Goal: Task Accomplishment & Management: Use online tool/utility

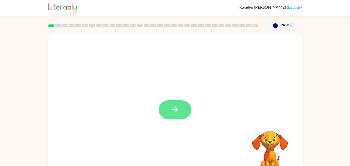
click at [171, 111] on icon "button" at bounding box center [174, 109] width 9 height 9
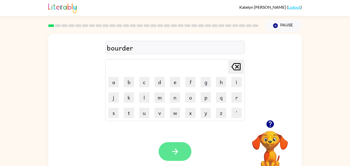
click at [176, 155] on icon "button" at bounding box center [174, 151] width 9 height 9
click at [180, 150] on button "button" at bounding box center [174, 151] width 33 height 19
click at [182, 156] on button "button" at bounding box center [174, 151] width 33 height 19
click at [178, 152] on icon "button" at bounding box center [174, 151] width 9 height 9
click at [179, 156] on button "button" at bounding box center [174, 151] width 33 height 19
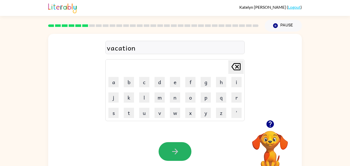
click at [179, 156] on button "button" at bounding box center [174, 151] width 33 height 19
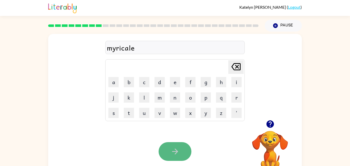
click at [178, 155] on icon "button" at bounding box center [174, 151] width 9 height 9
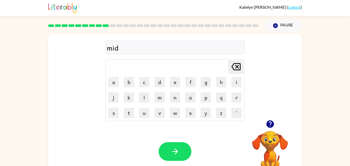
click at [133, 51] on div "mid" at bounding box center [175, 47] width 136 height 11
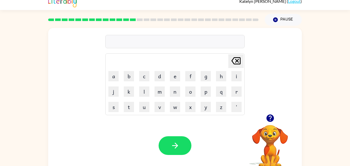
scroll to position [14, 0]
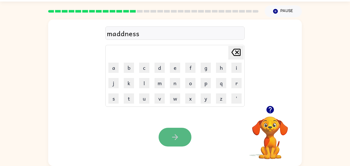
click at [177, 136] on icon "button" at bounding box center [174, 136] width 9 height 9
click at [177, 140] on icon "button" at bounding box center [174, 136] width 9 height 9
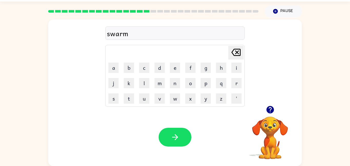
click at [177, 140] on icon "button" at bounding box center [174, 136] width 9 height 9
click at [271, 107] on icon "button" at bounding box center [269, 109] width 7 height 7
click at [173, 139] on icon "button" at bounding box center [174, 136] width 9 height 9
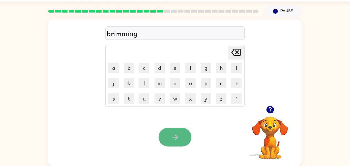
click at [173, 139] on icon "button" at bounding box center [174, 136] width 9 height 9
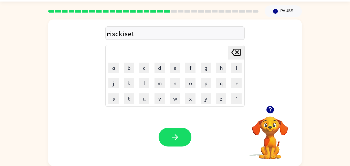
click at [173, 139] on icon "button" at bounding box center [174, 136] width 9 height 9
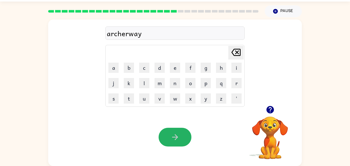
click at [173, 139] on icon "button" at bounding box center [174, 136] width 9 height 9
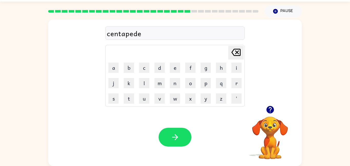
click at [173, 139] on icon "button" at bounding box center [174, 136] width 9 height 9
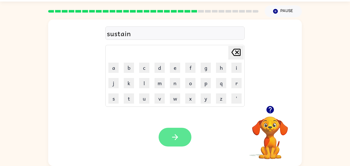
click at [173, 139] on icon "button" at bounding box center [174, 136] width 9 height 9
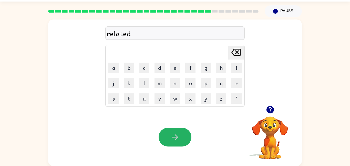
click at [173, 139] on icon "button" at bounding box center [174, 136] width 9 height 9
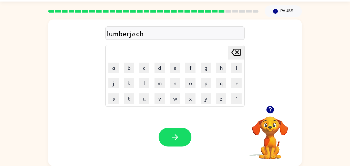
click at [173, 139] on icon "button" at bounding box center [174, 136] width 9 height 9
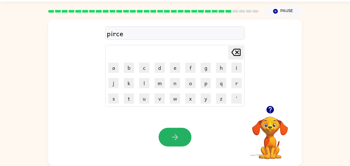
click at [173, 139] on icon "button" at bounding box center [174, 136] width 9 height 9
click at [173, 140] on icon "button" at bounding box center [174, 136] width 9 height 9
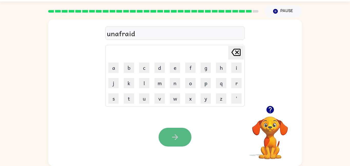
click at [171, 134] on icon "button" at bounding box center [174, 136] width 9 height 9
